Goal: Transaction & Acquisition: Purchase product/service

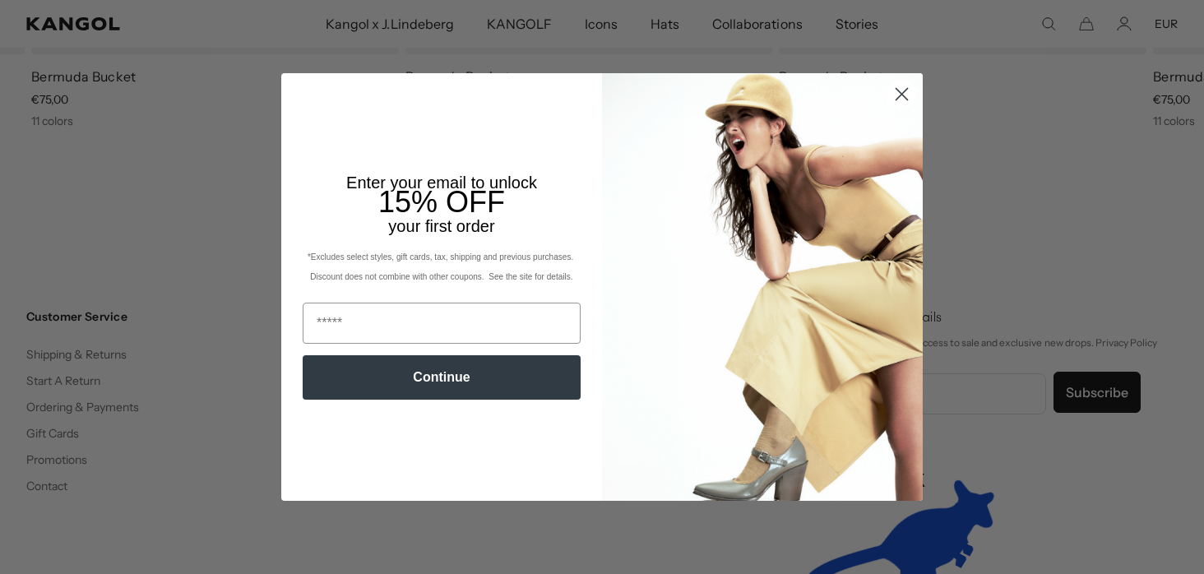
scroll to position [0, 339]
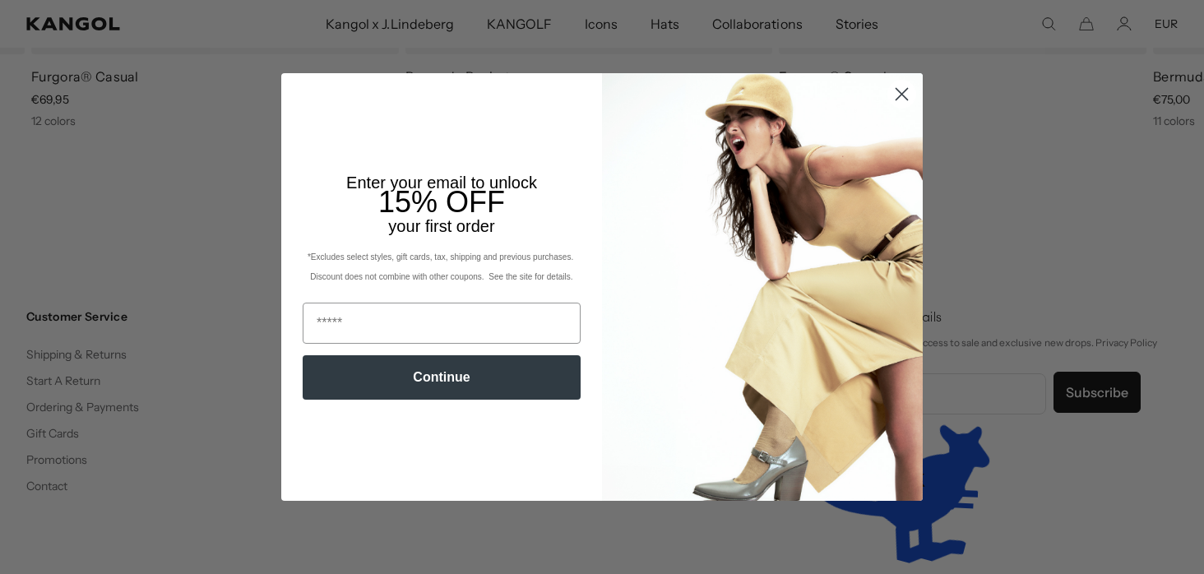
scroll to position [0, 339]
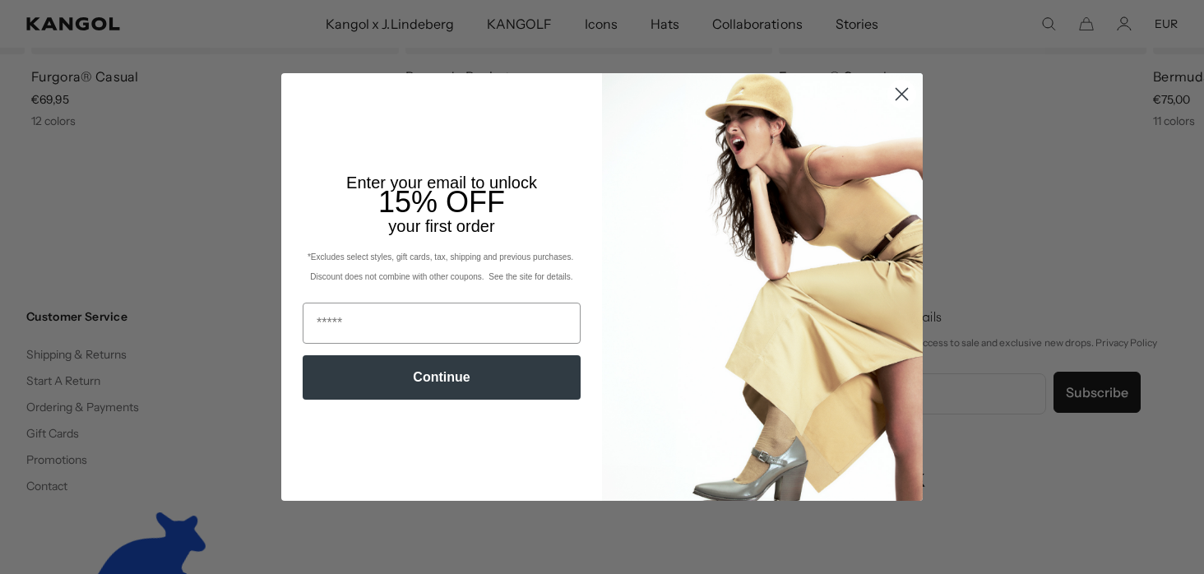
scroll to position [0, 339]
